Goal: Task Accomplishment & Management: Use online tool/utility

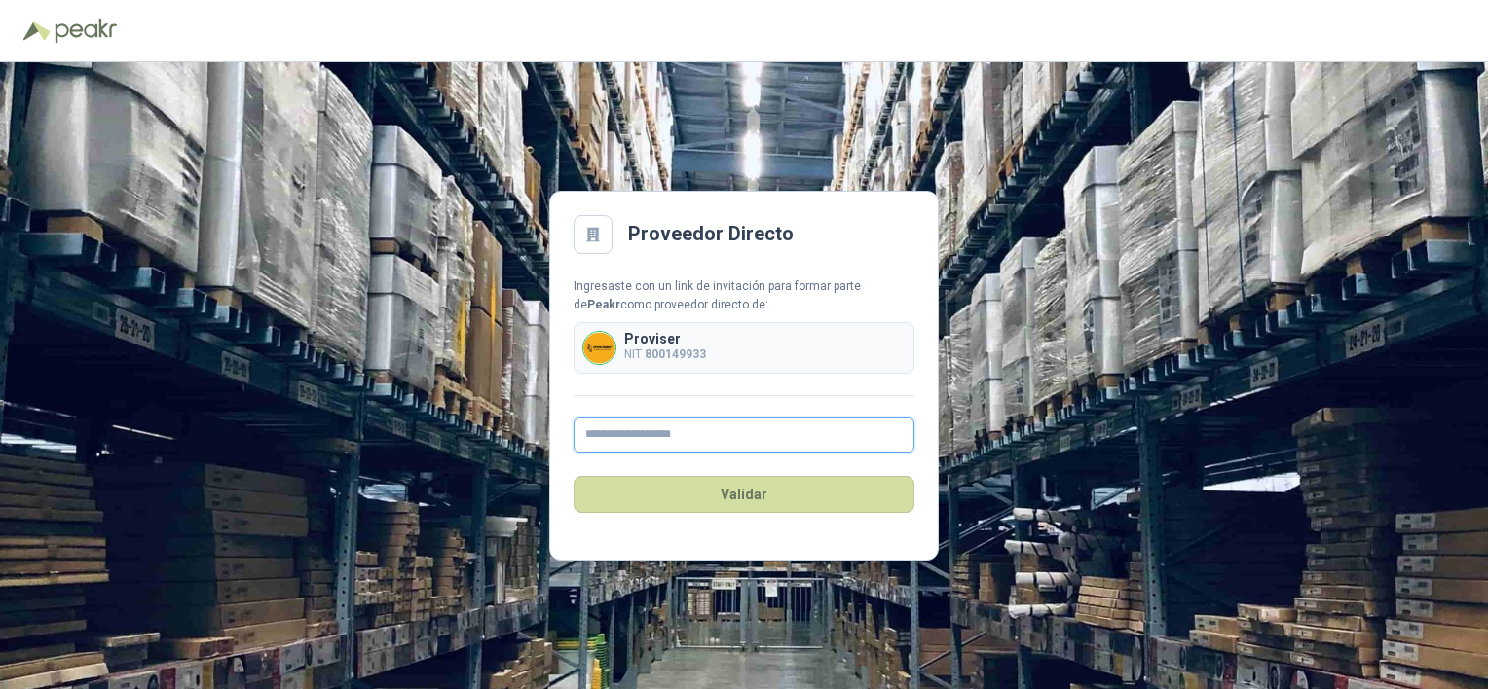
click at [697, 426] on input "text" at bounding box center [743, 435] width 341 height 35
type input "**********"
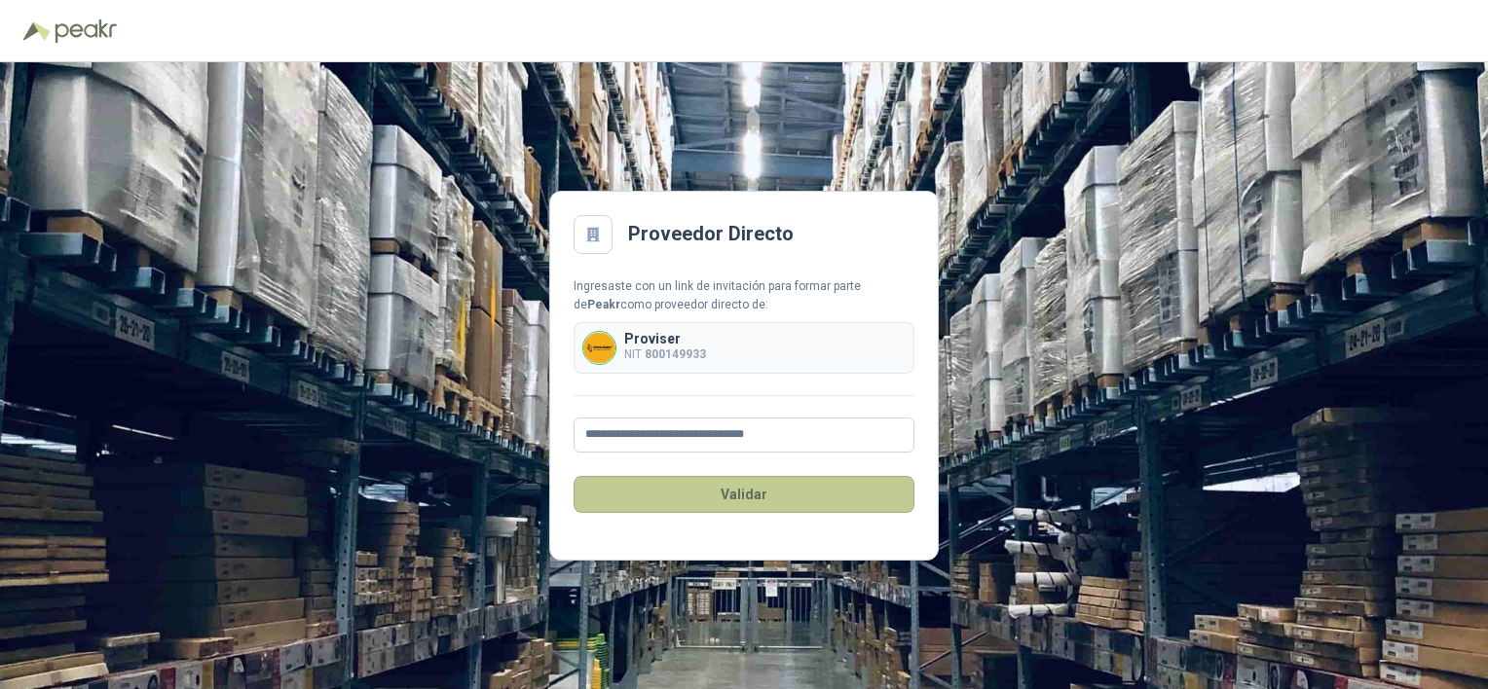
click at [787, 502] on button "Validar" at bounding box center [743, 494] width 341 height 37
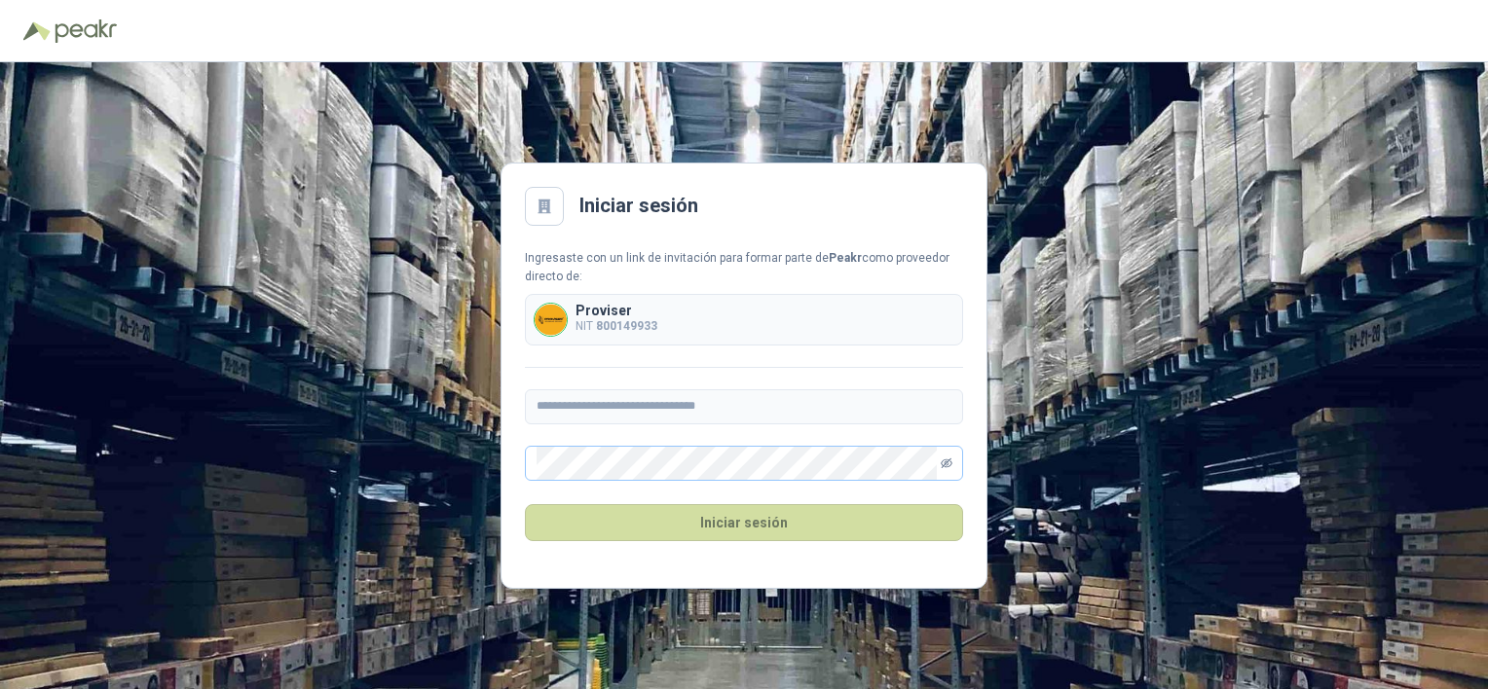
click at [940, 462] on icon "eye-invisible" at bounding box center [946, 464] width 12 height 12
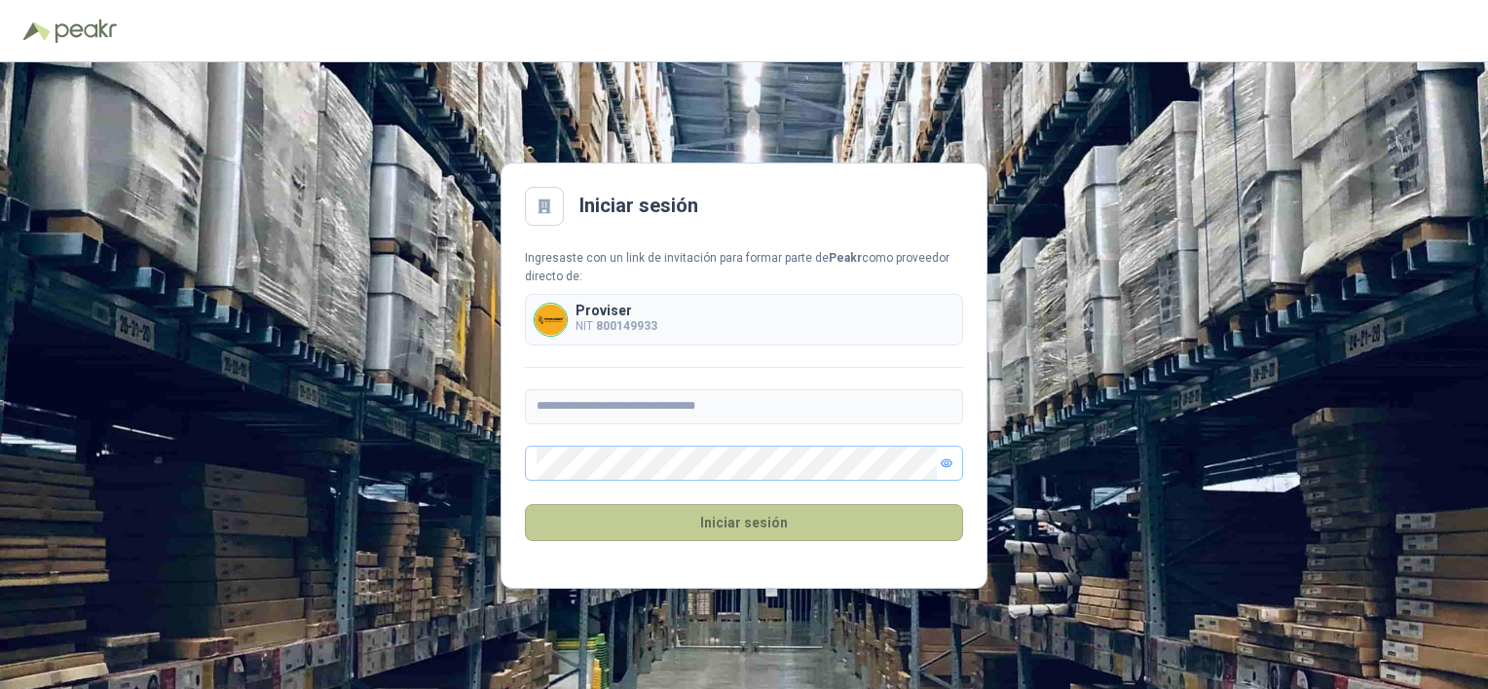
click at [878, 519] on button "Iniciar sesión" at bounding box center [744, 522] width 438 height 37
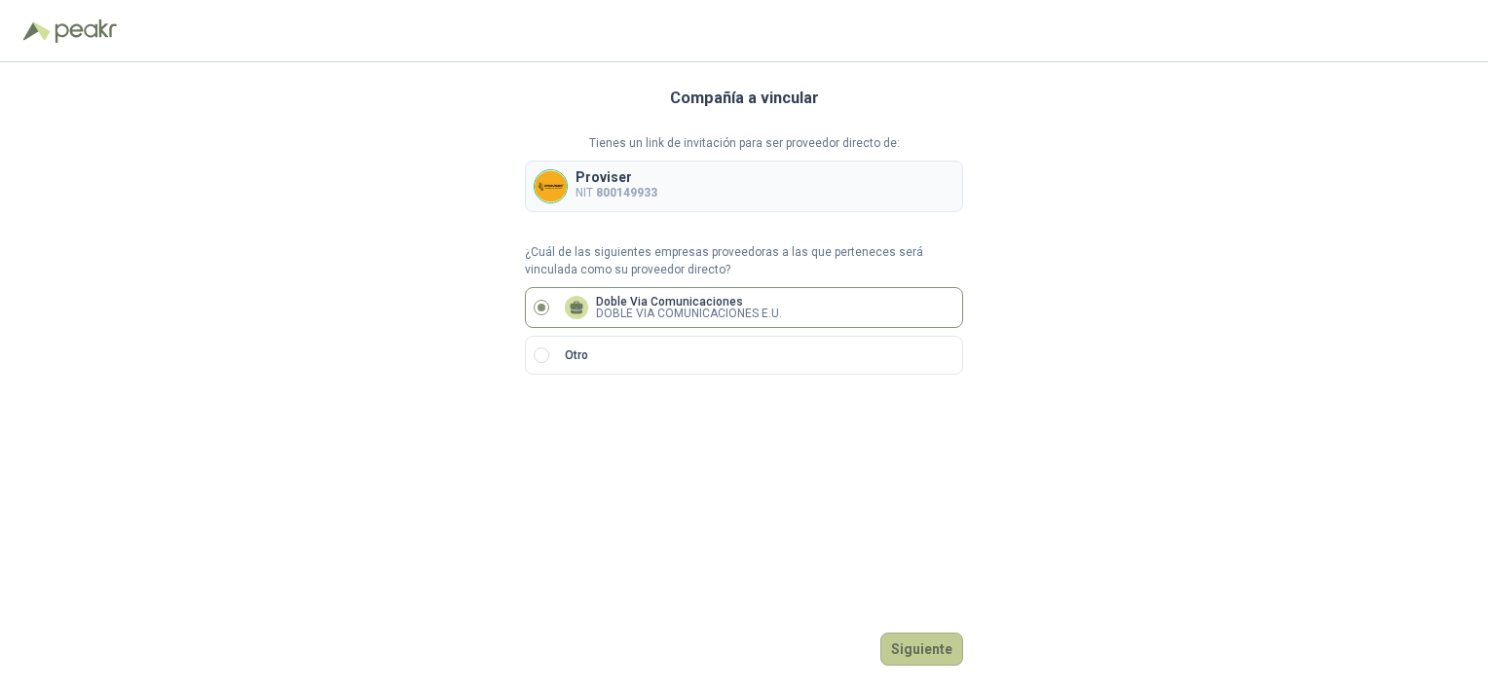
click at [933, 646] on button "Siguiente" at bounding box center [921, 649] width 83 height 33
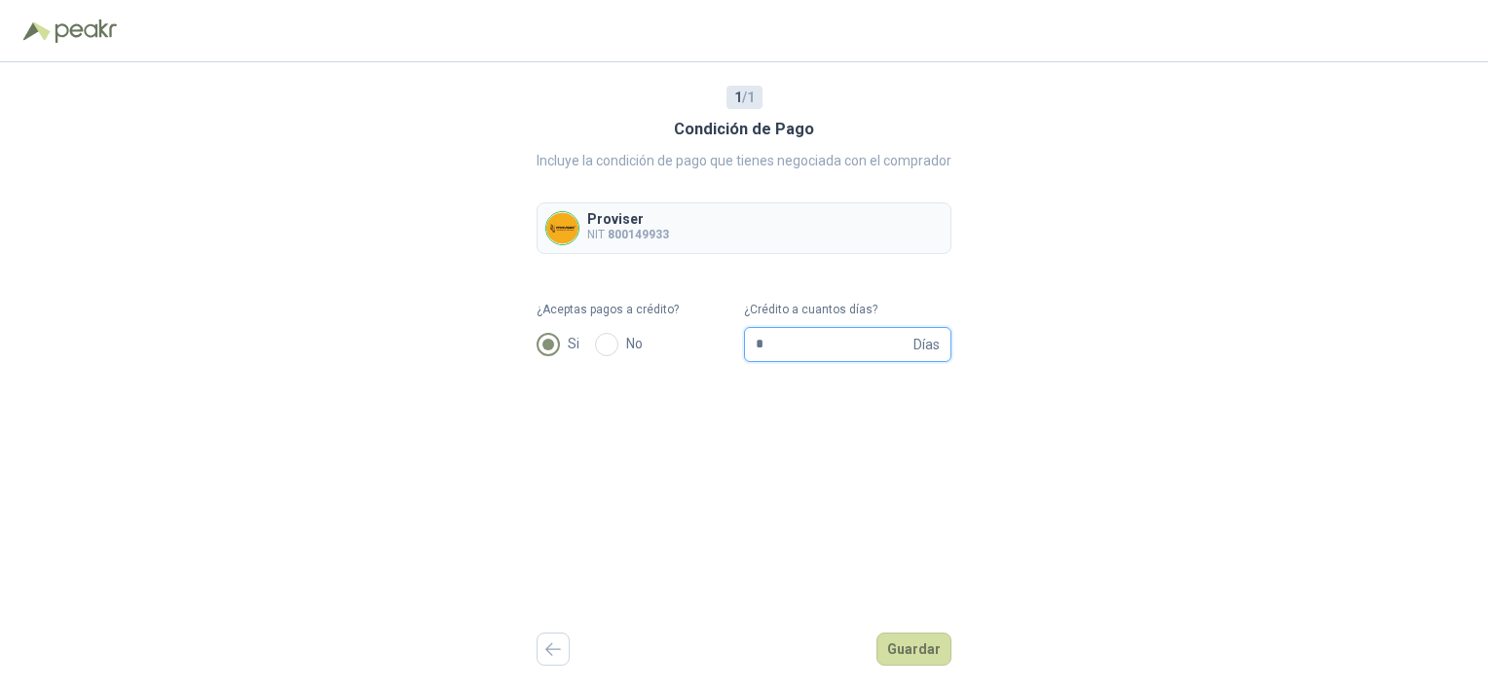
click at [884, 349] on input "*" at bounding box center [832, 344] width 154 height 33
type input "**"
click at [915, 646] on button "Guardar" at bounding box center [913, 649] width 75 height 33
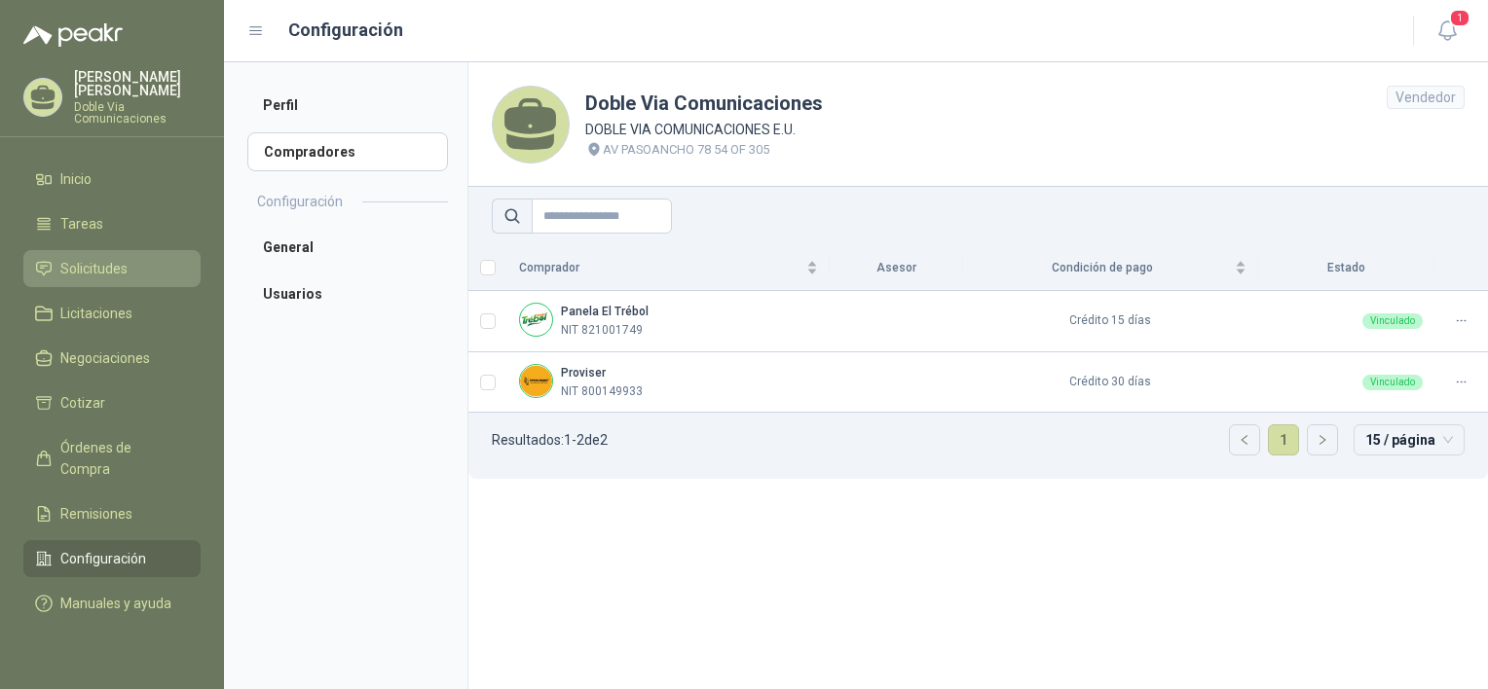
click at [129, 258] on li "Solicitudes" at bounding box center [112, 268] width 154 height 21
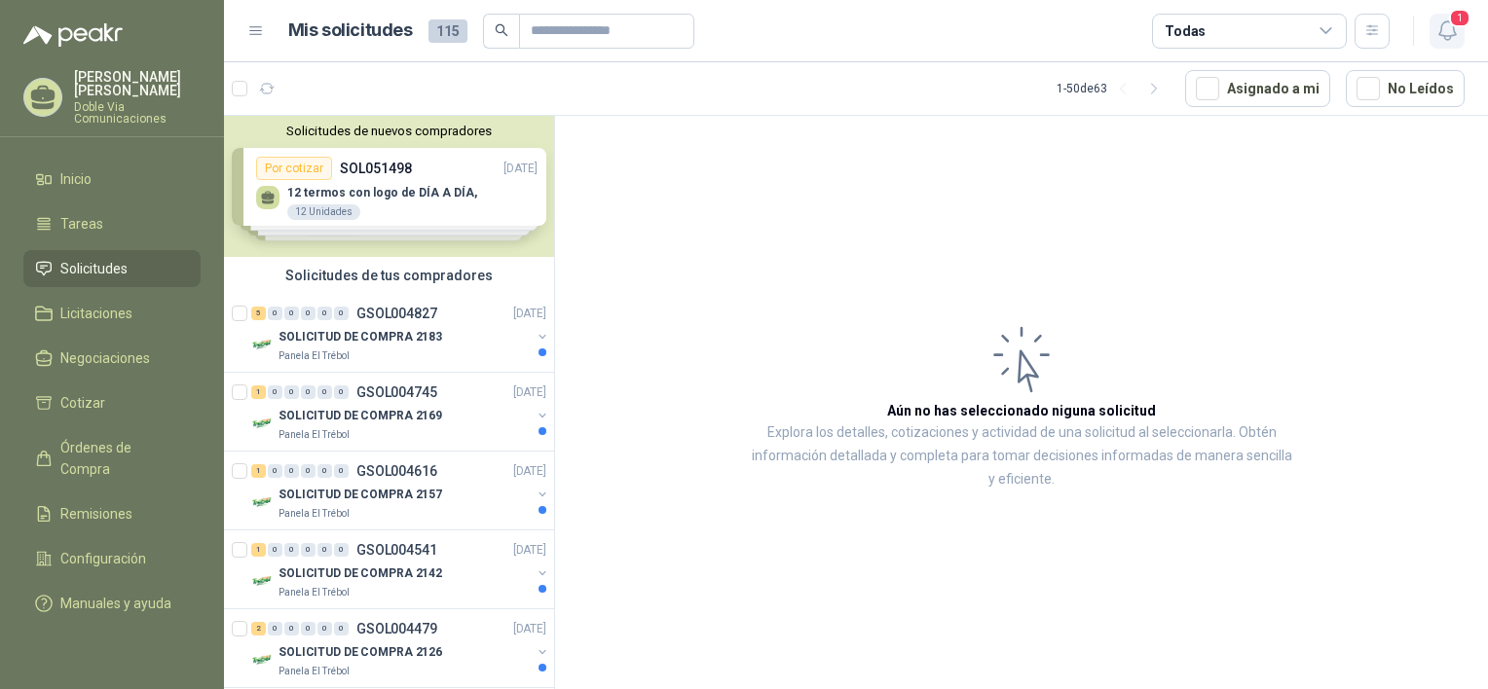
click at [1443, 34] on icon "button" at bounding box center [1447, 30] width 24 height 24
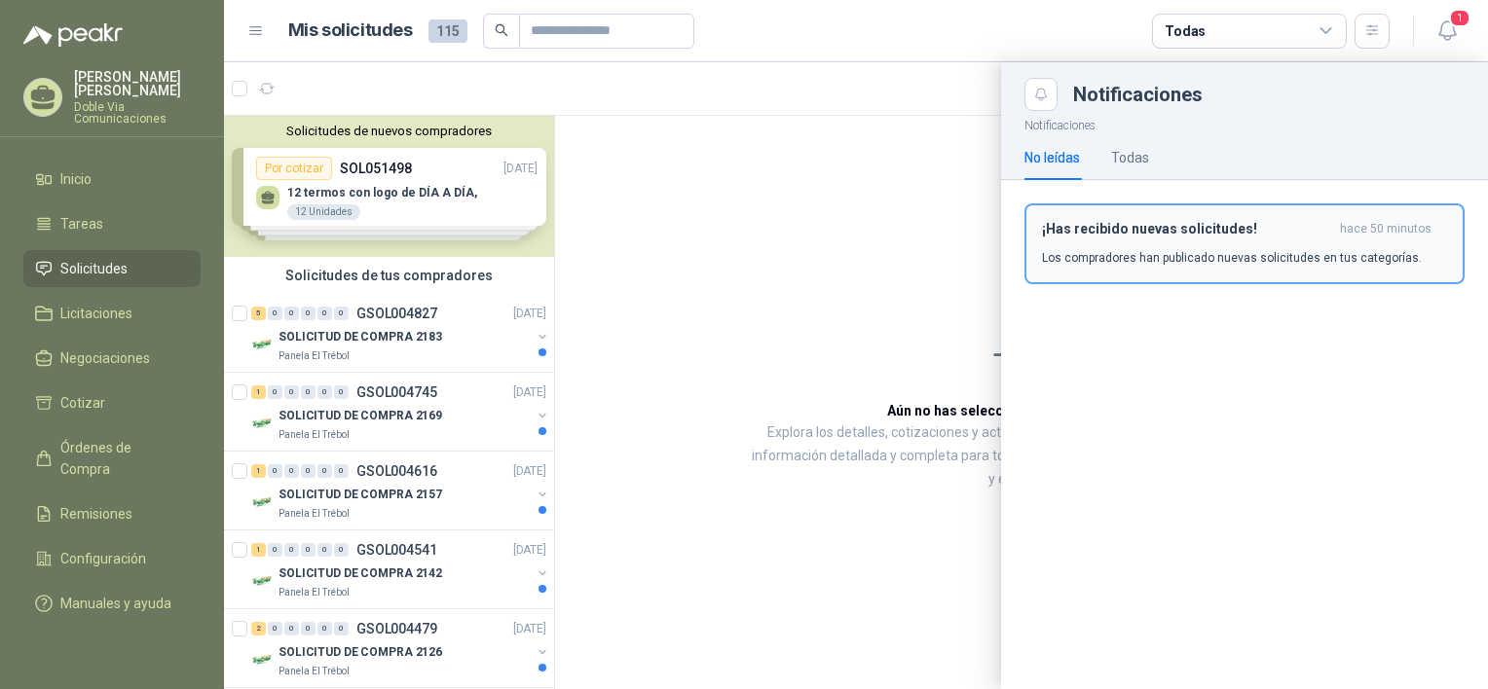
click at [1092, 256] on p "Los compradores han publicado nuevas solicitudes en tus categorías." at bounding box center [1232, 258] width 380 height 18
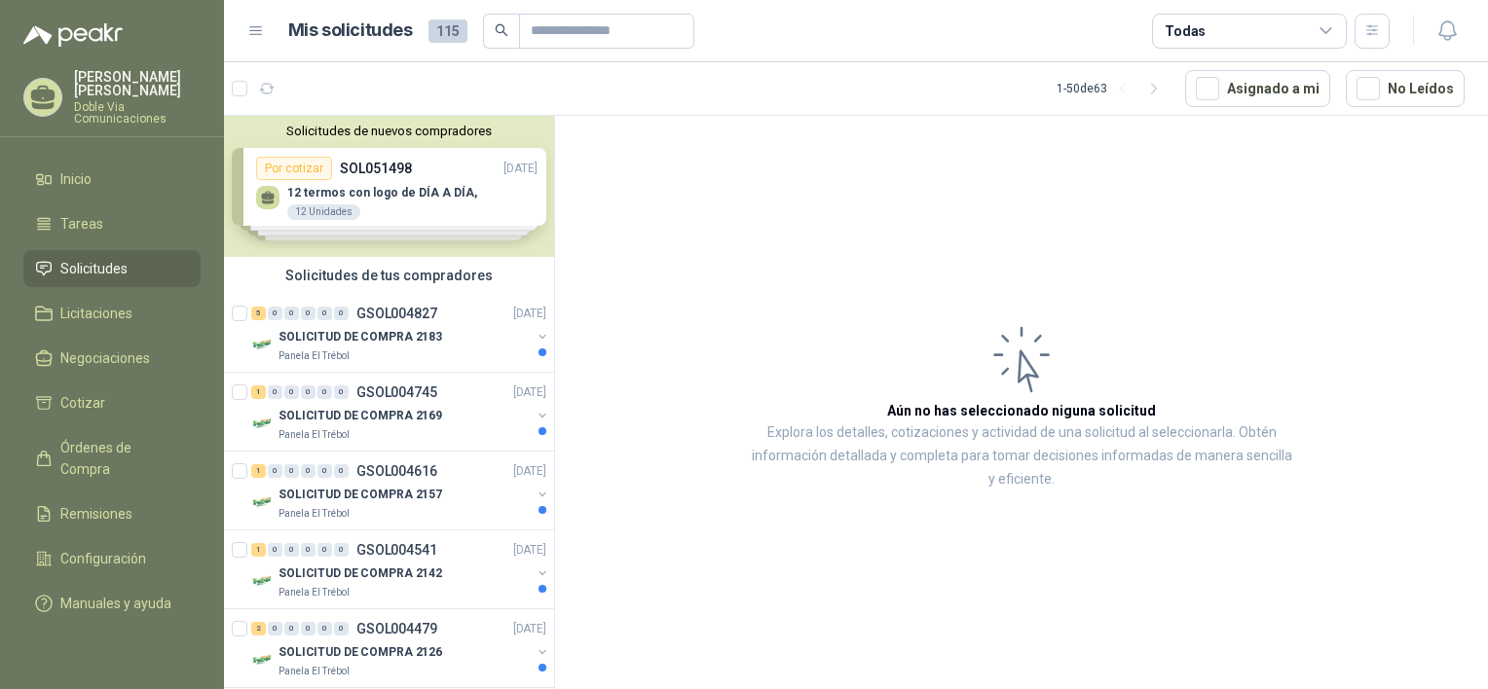
click at [313, 202] on div "Solicitudes de nuevos compradores Por cotizar SOL051498 [DATE] 12 termos con lo…" at bounding box center [389, 186] width 330 height 141
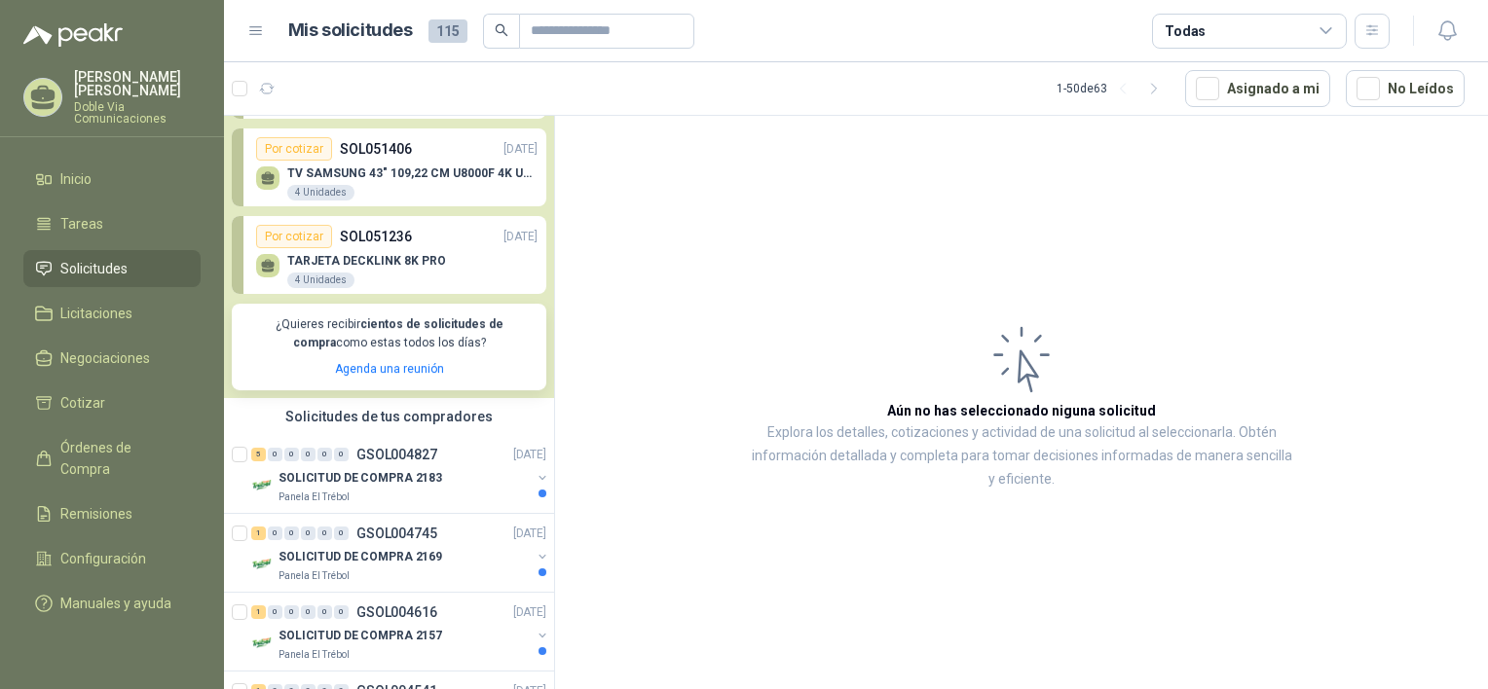
scroll to position [389, 0]
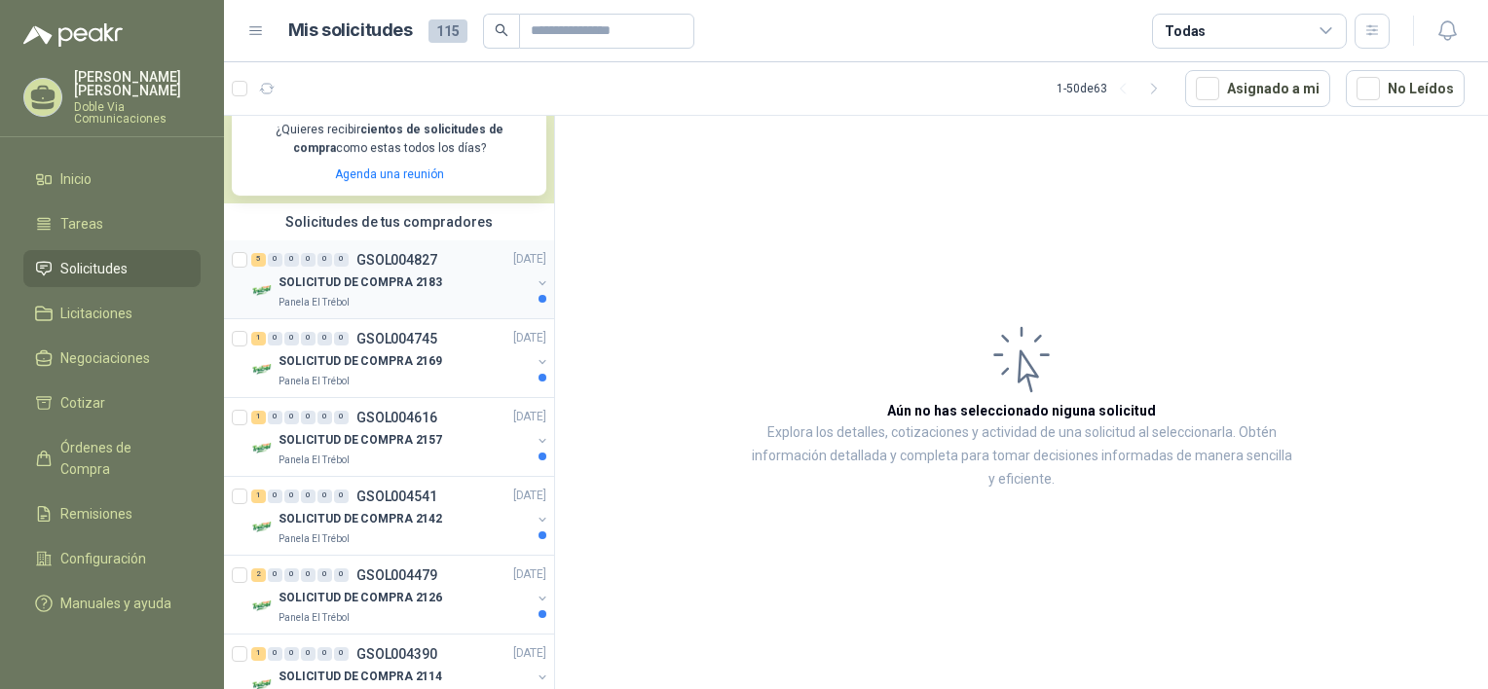
click at [400, 253] on p "GSOL004827" at bounding box center [396, 260] width 81 height 14
click at [398, 284] on p "SOLICITUD DE COMPRA 2183" at bounding box center [360, 283] width 164 height 18
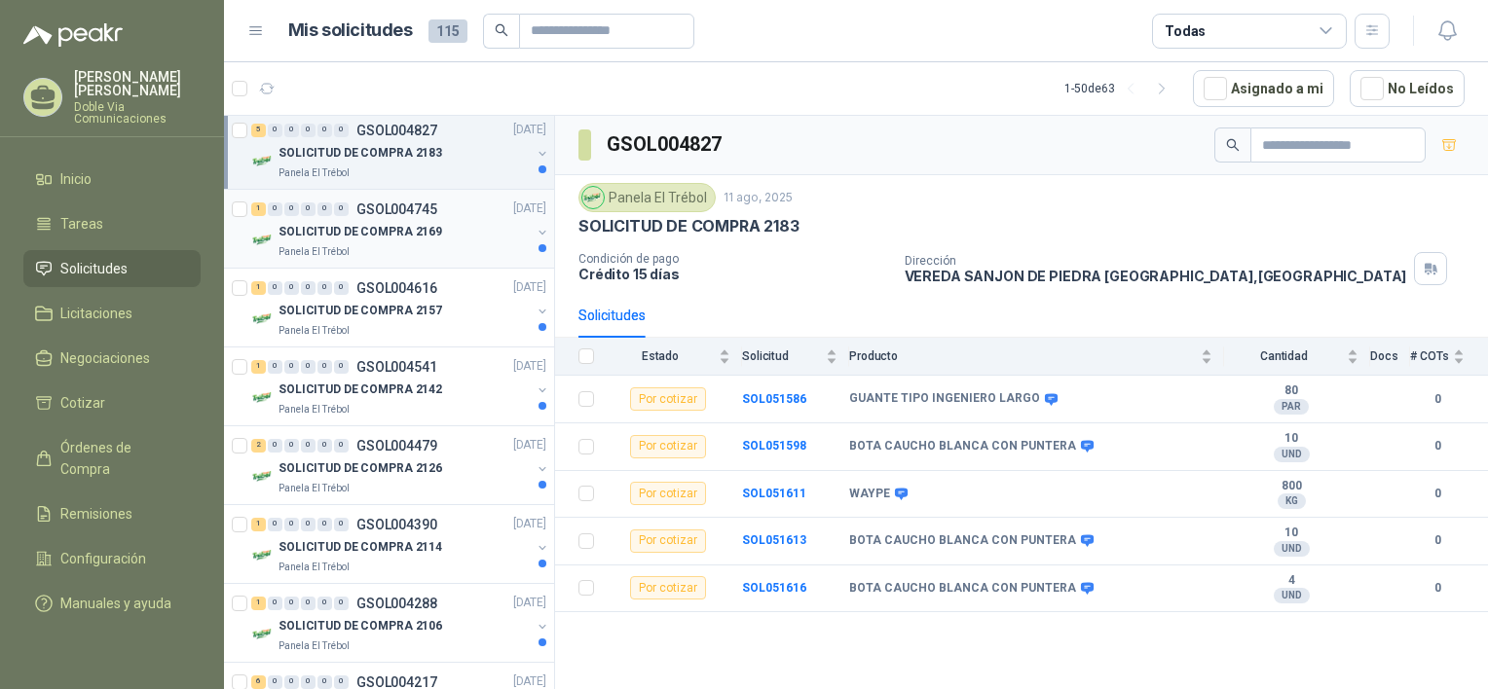
scroll to position [584, 0]
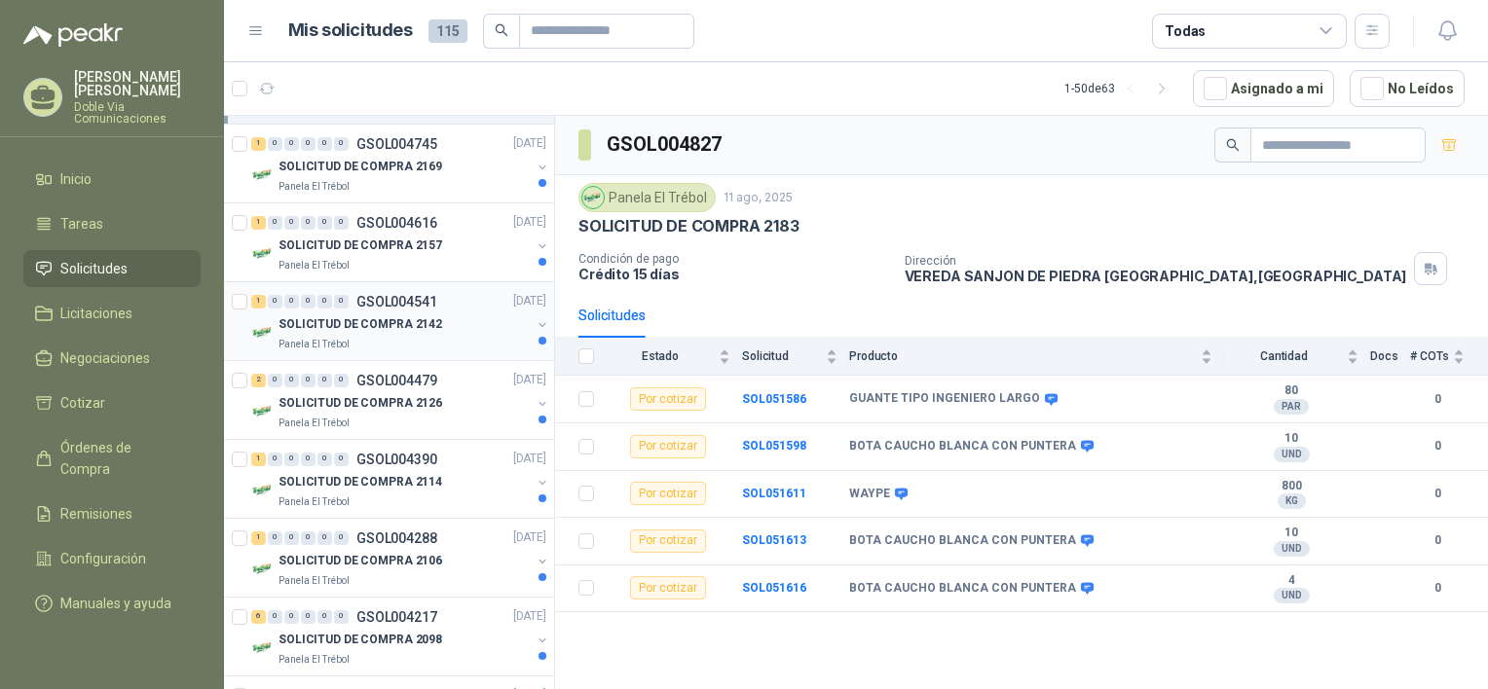
click at [353, 308] on div "1 0 0 0 0 0 GSOL004541" at bounding box center [344, 302] width 186 height 14
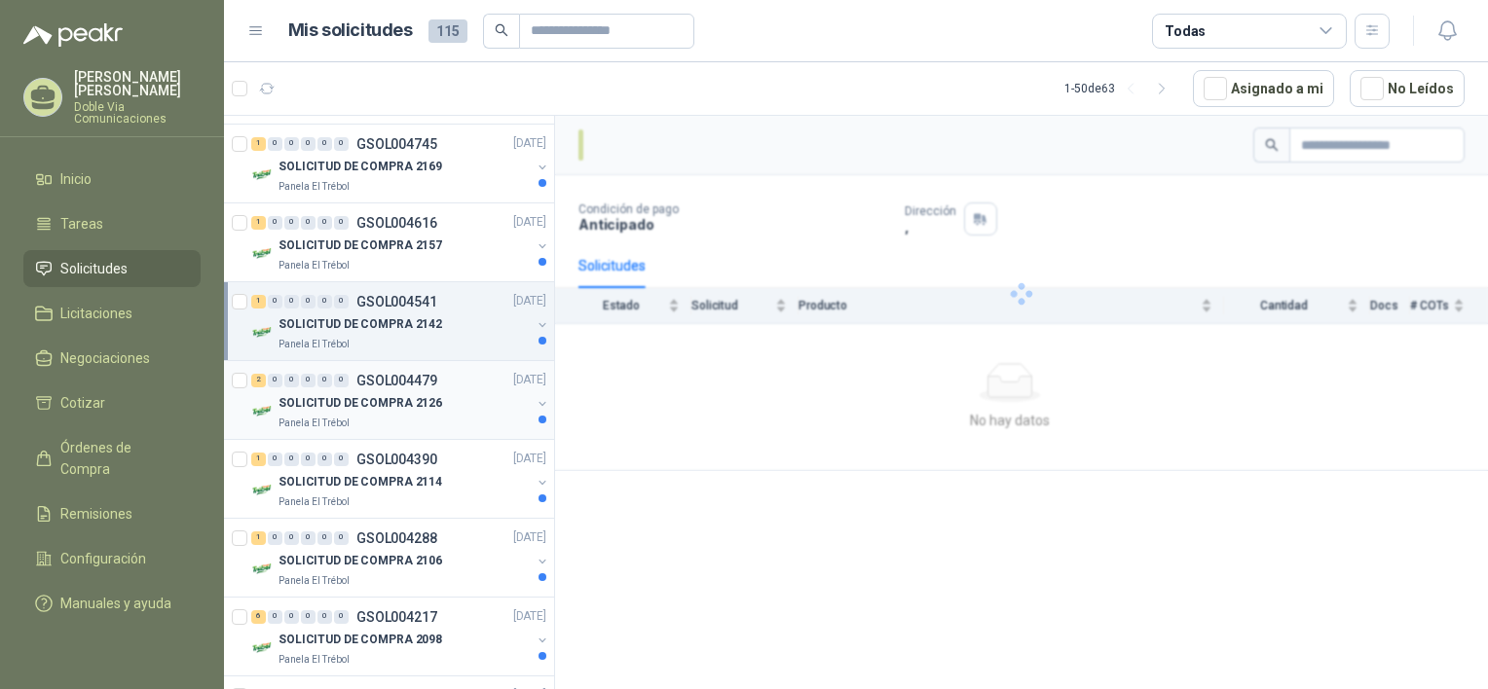
click at [399, 375] on p "GSOL004479" at bounding box center [396, 381] width 81 height 14
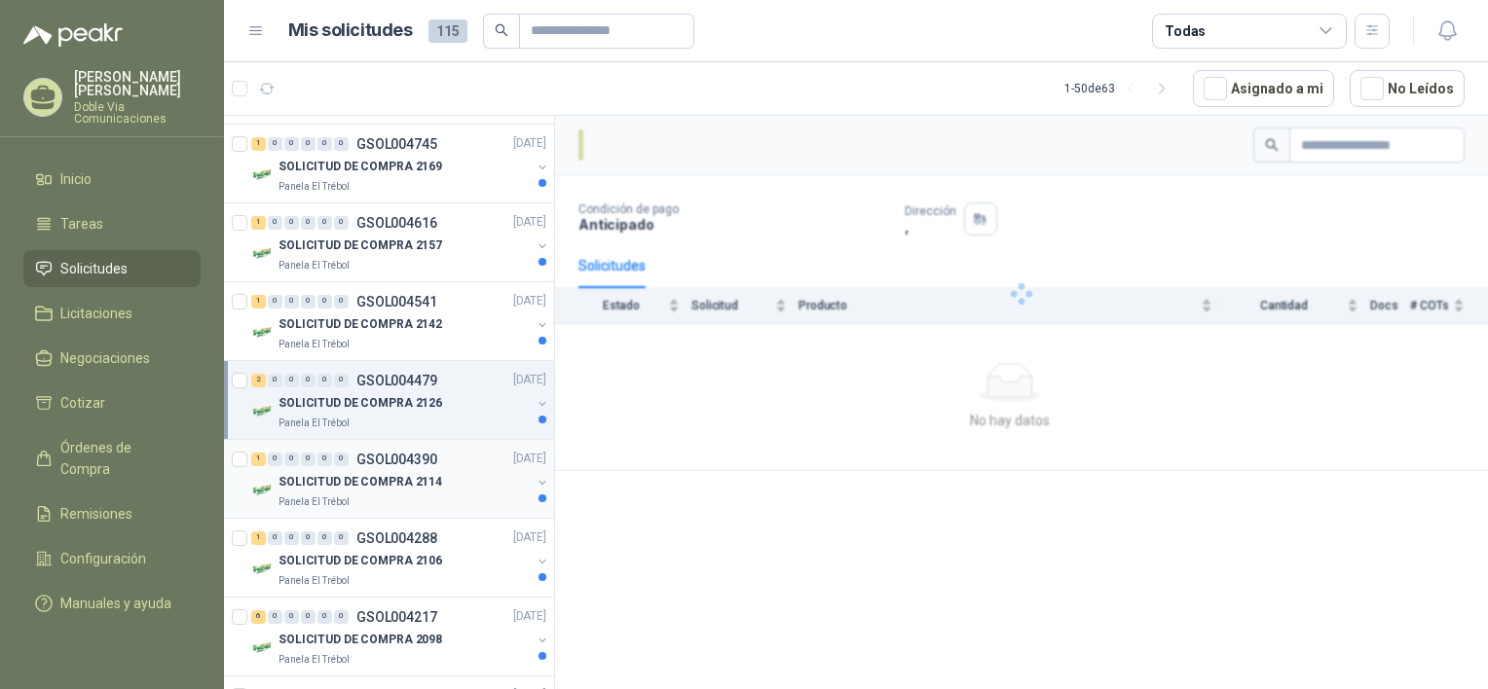
click at [326, 492] on div "SOLICITUD DE COMPRA 2114" at bounding box center [404, 482] width 252 height 23
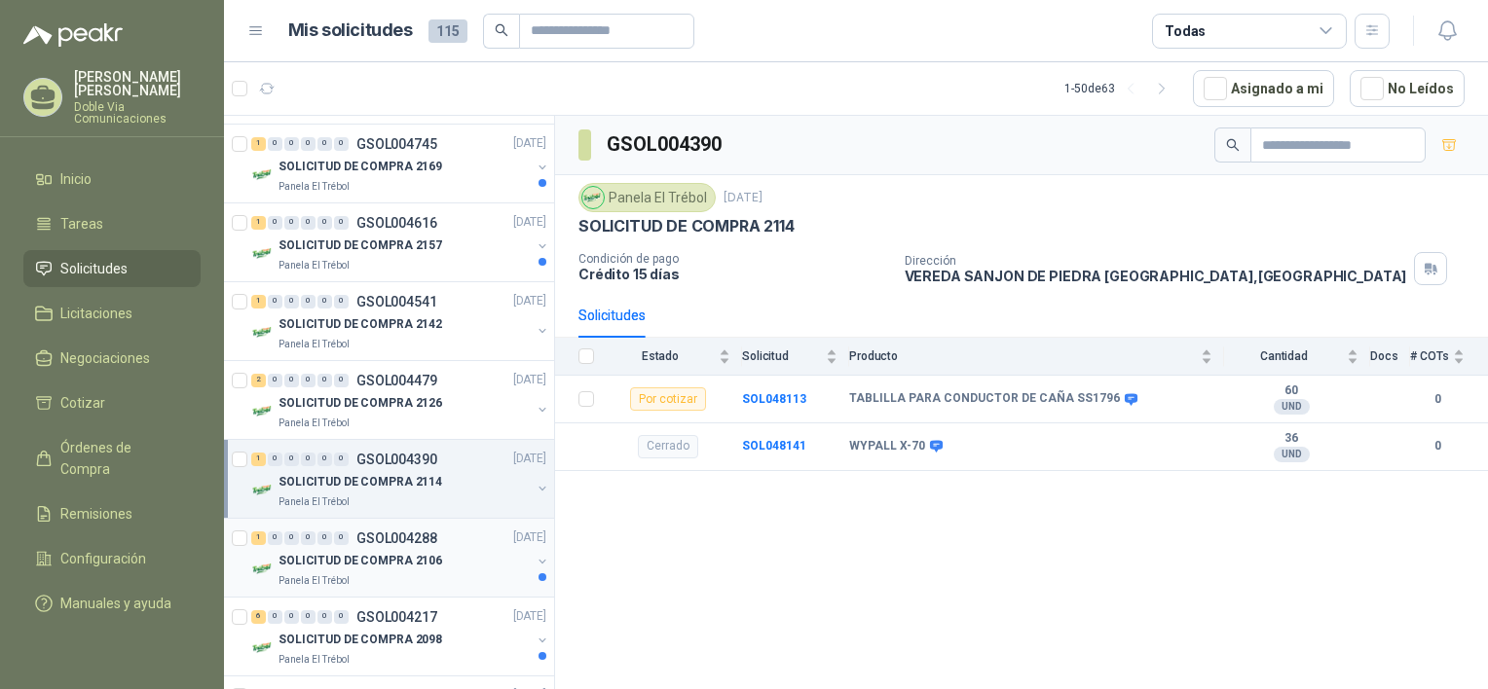
click at [350, 533] on div "1 0 0 0 0 0 GSOL004288" at bounding box center [344, 539] width 186 height 14
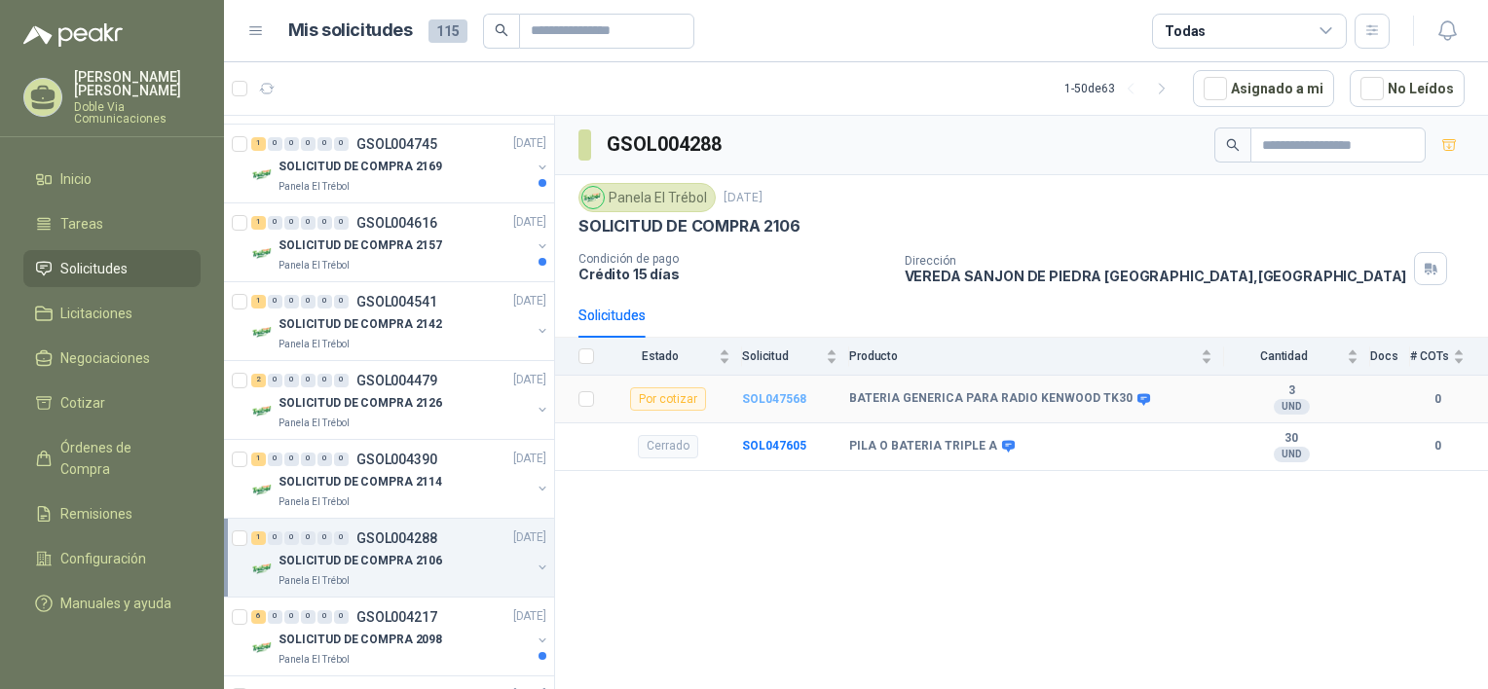
click at [768, 392] on b "SOL047568" at bounding box center [774, 399] width 64 height 14
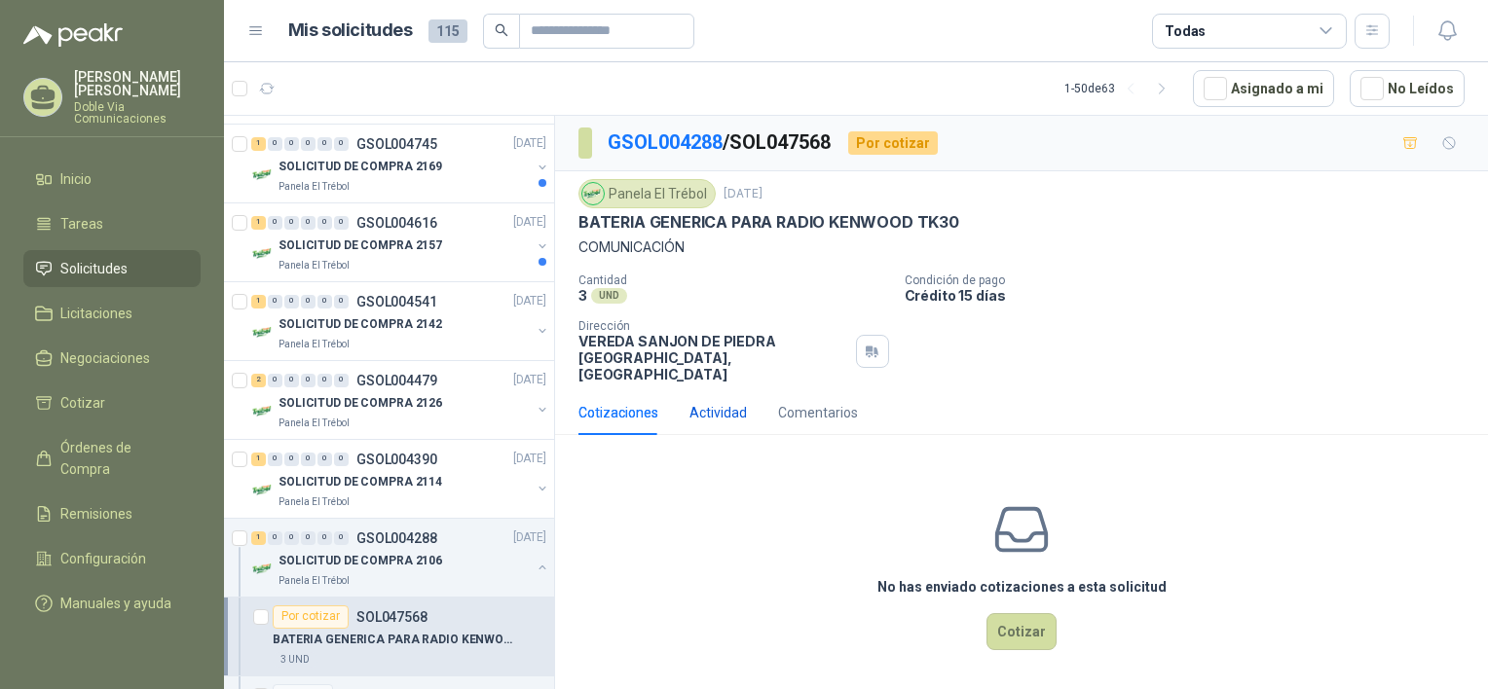
click at [737, 402] on div "Actividad" at bounding box center [717, 412] width 57 height 21
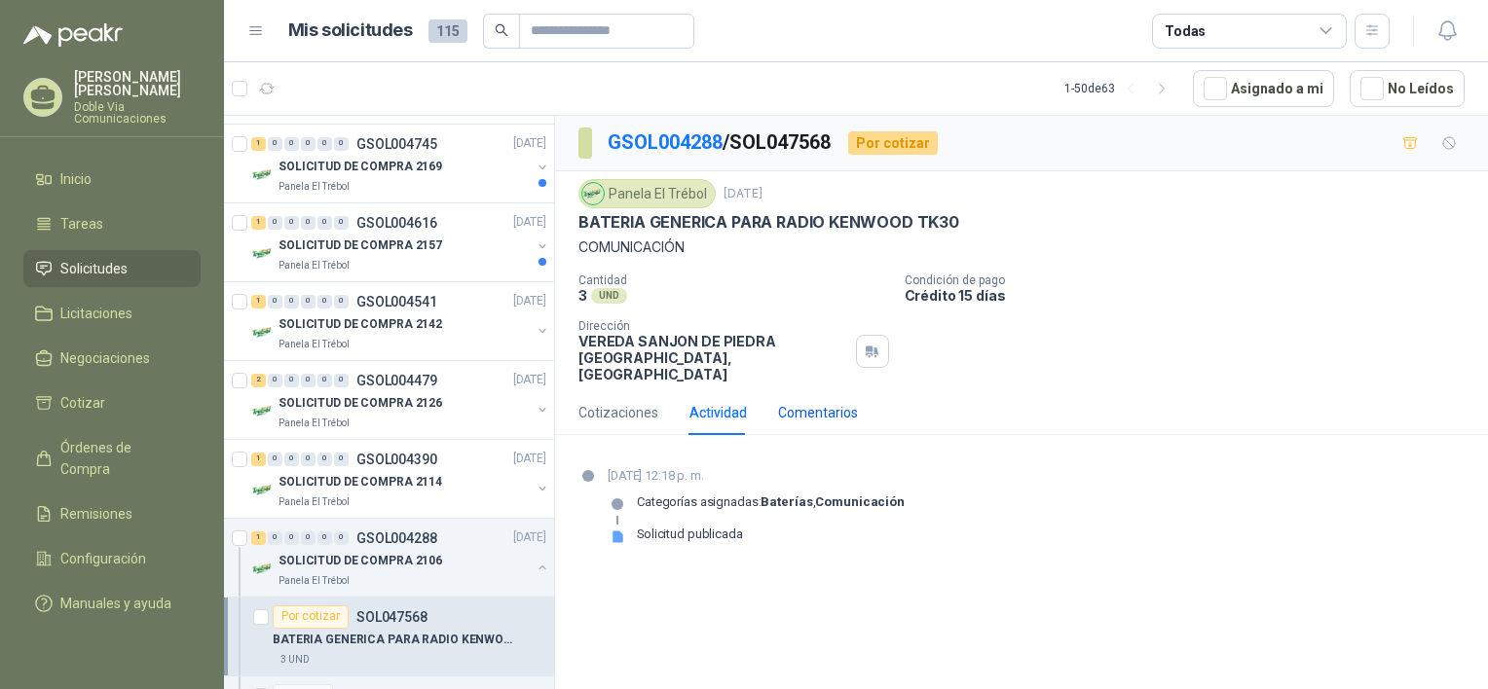
click at [813, 402] on div "Comentarios" at bounding box center [818, 412] width 80 height 21
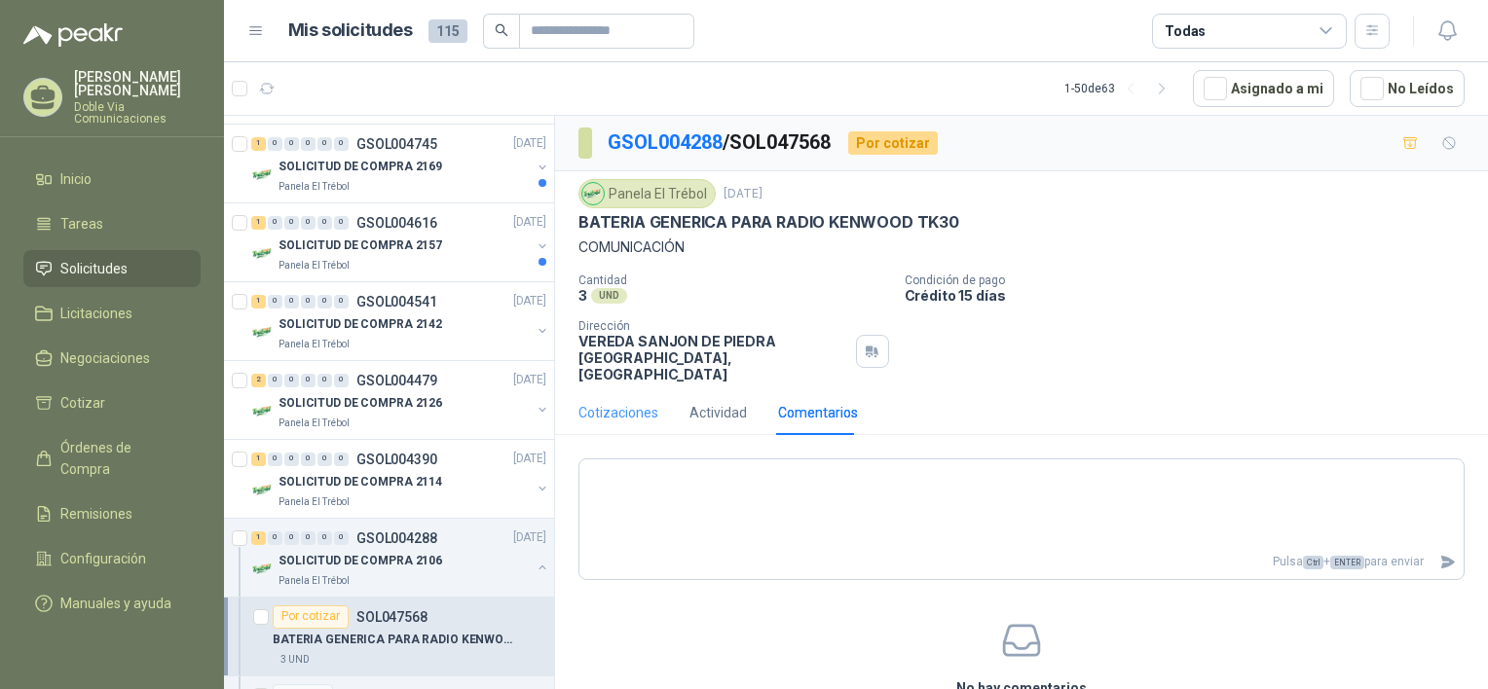
click at [616, 409] on div "Cotizaciones" at bounding box center [618, 412] width 80 height 45
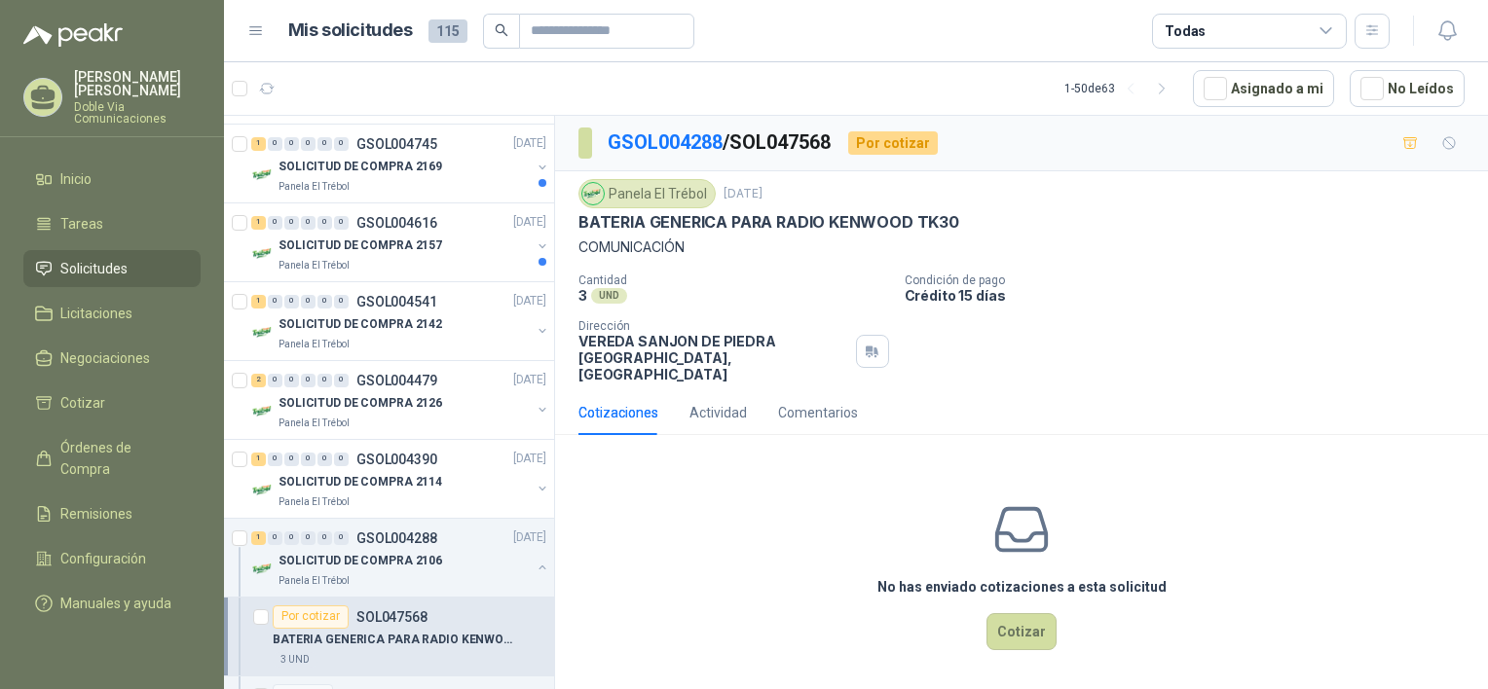
click at [1171, 411] on div "Cotizaciones Actividad Comentarios" at bounding box center [1021, 412] width 886 height 45
click at [1016, 613] on button "Cotizar" at bounding box center [1021, 631] width 70 height 37
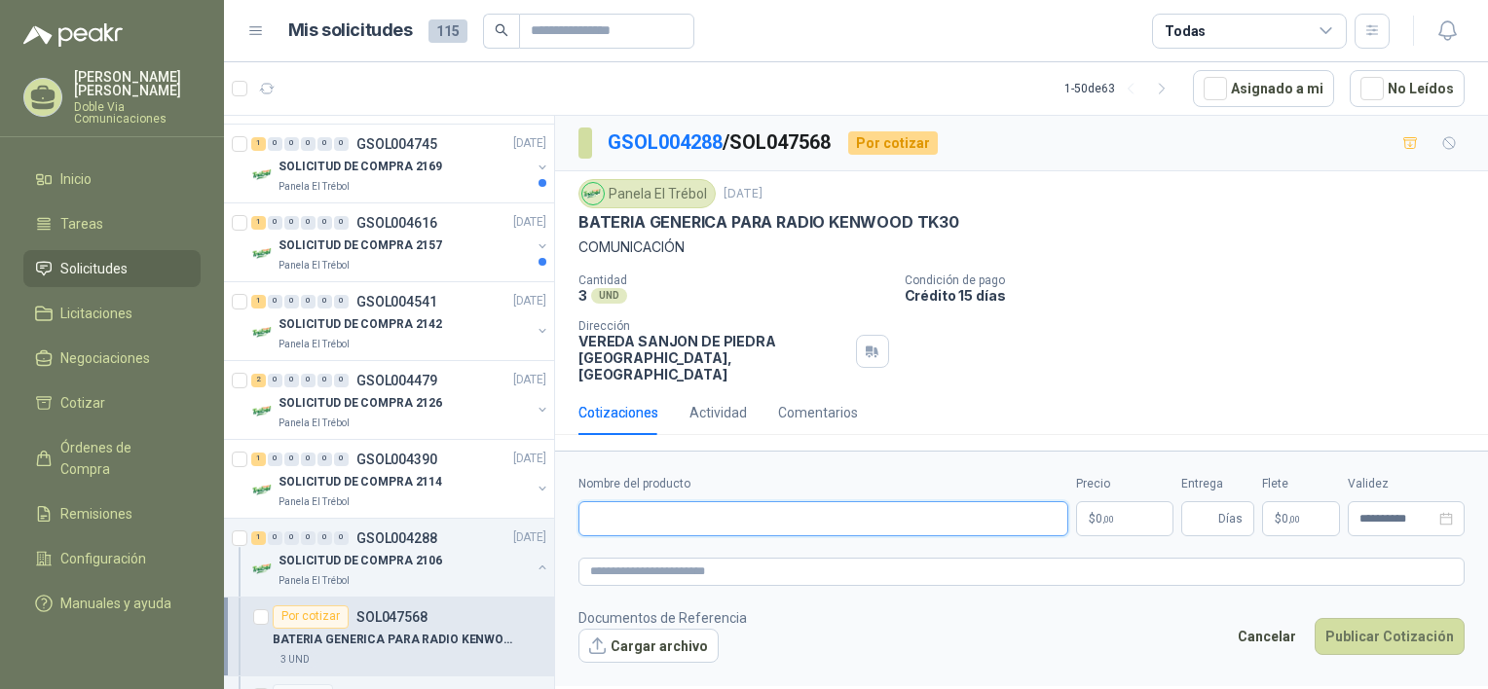
click at [867, 501] on input "Nombre del producto" at bounding box center [823, 518] width 490 height 35
type input "*"
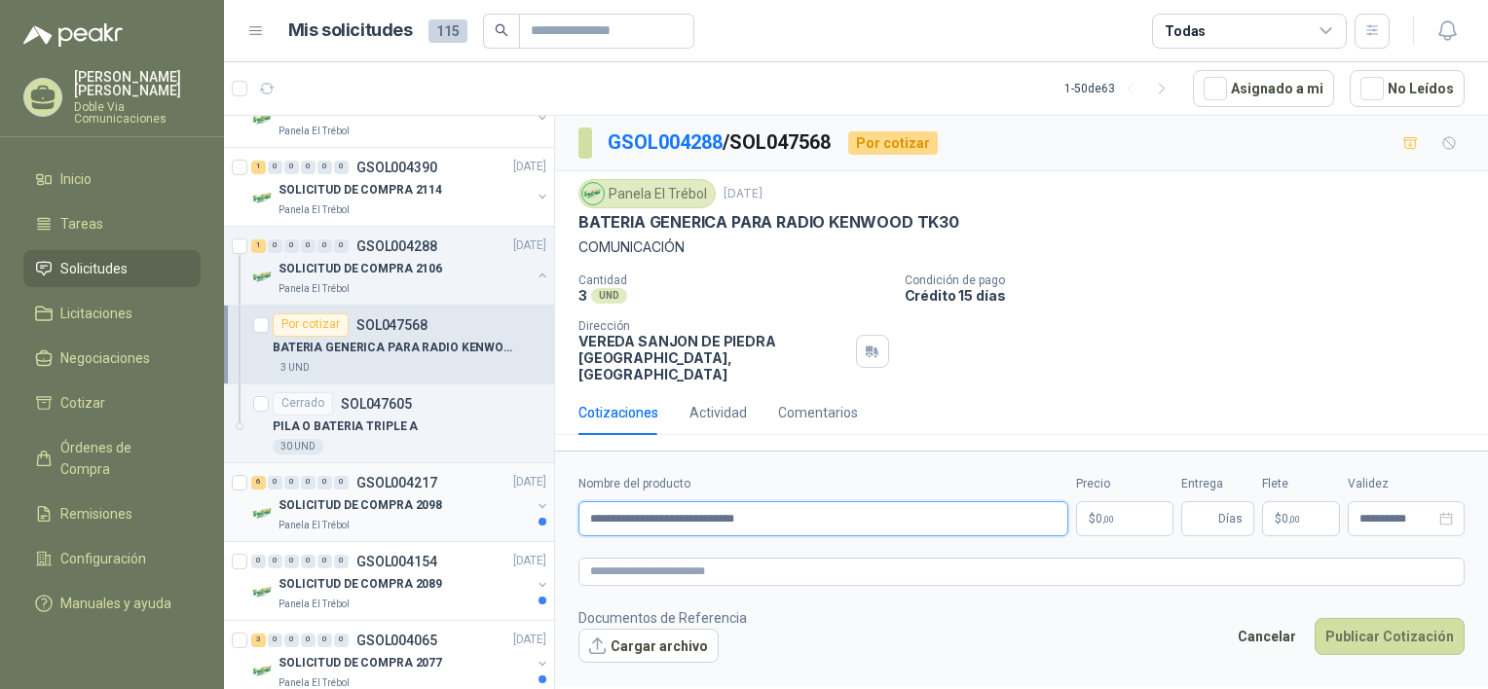
scroll to position [779, 0]
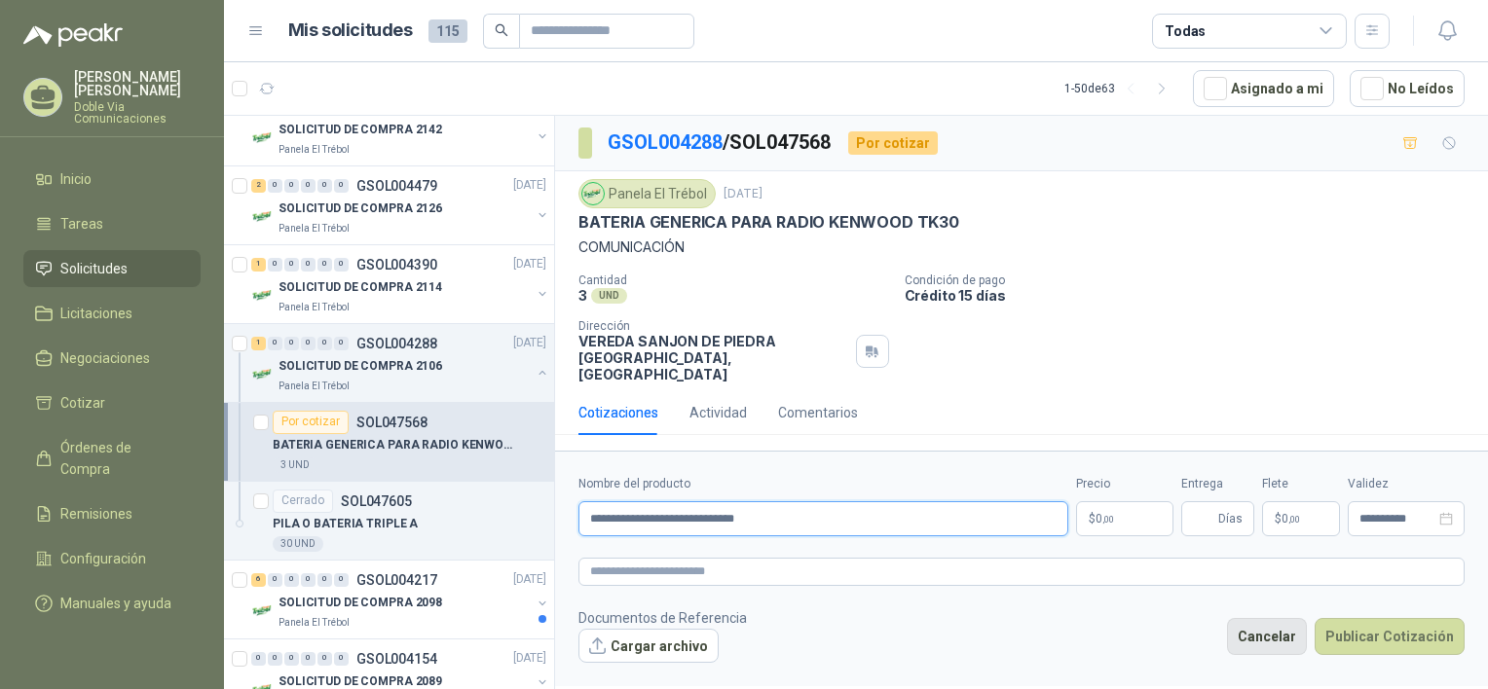
type input "**********"
click at [1265, 618] on button "Cancelar" at bounding box center [1267, 636] width 80 height 37
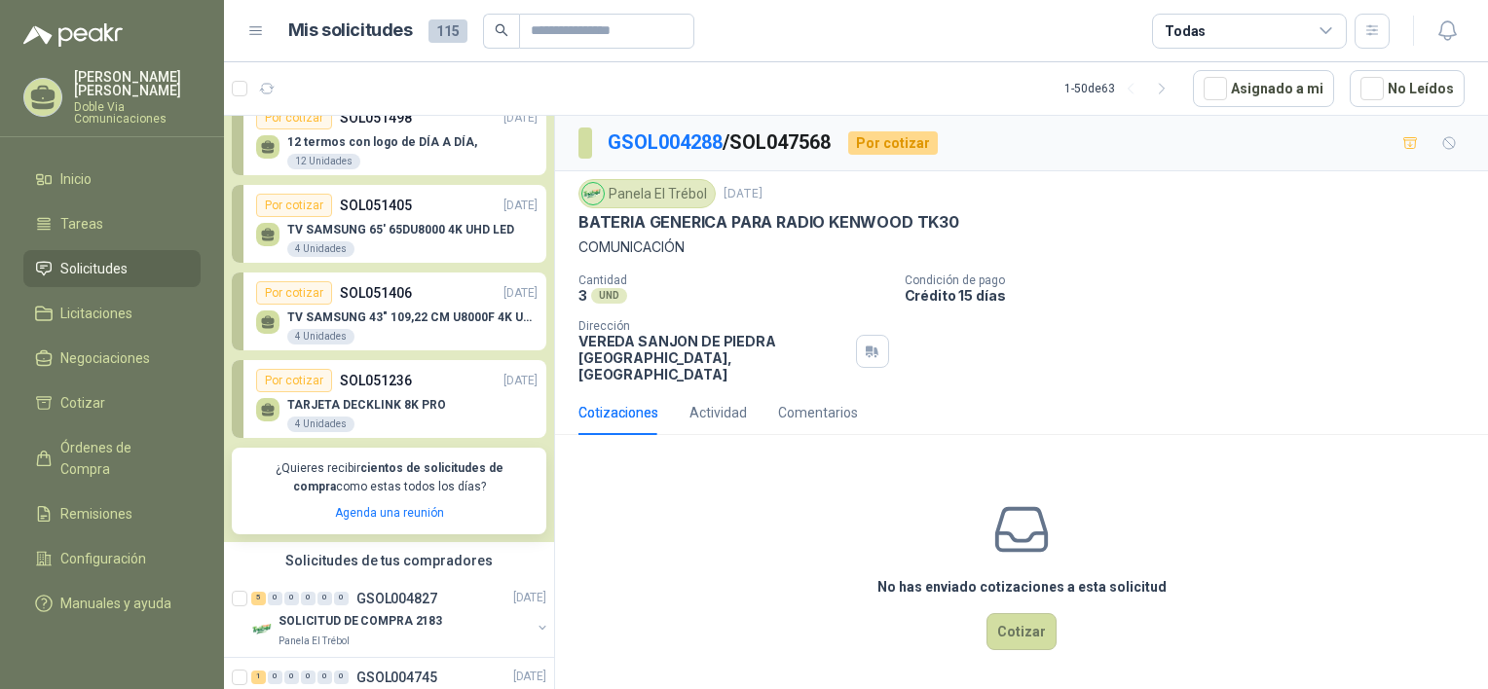
scroll to position [0, 0]
